Goal: Check status: Check status

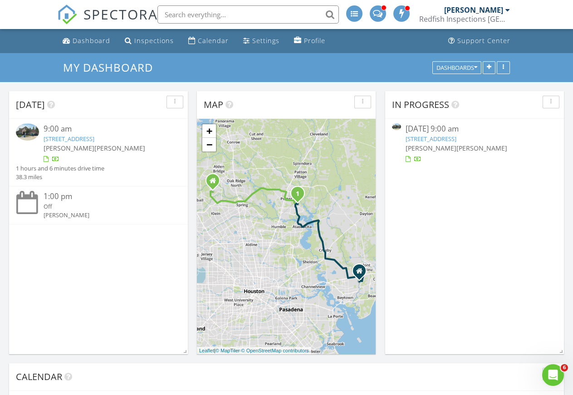
click at [456, 138] on link "3466 Oakheath Manor Way, Houston, TX 77365" at bounding box center [430, 139] width 51 height 8
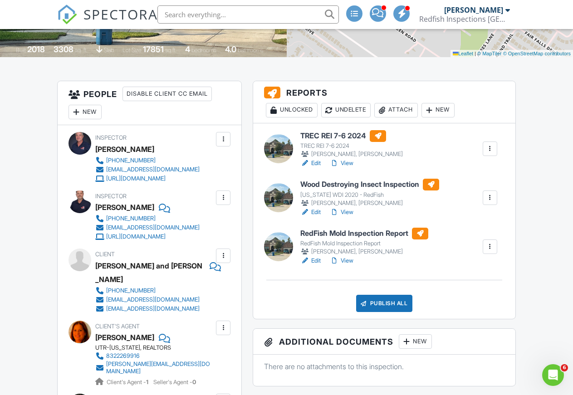
click at [345, 162] on link "View" at bounding box center [342, 163] width 24 height 9
click at [348, 163] on link "View" at bounding box center [342, 163] width 24 height 9
